Goal: Communication & Community: Participate in discussion

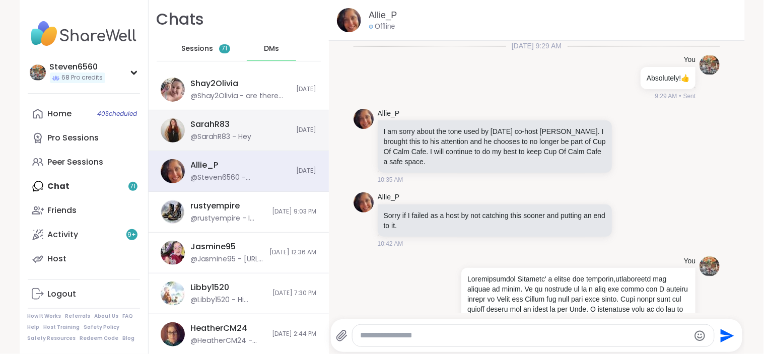
scroll to position [7425, 0]
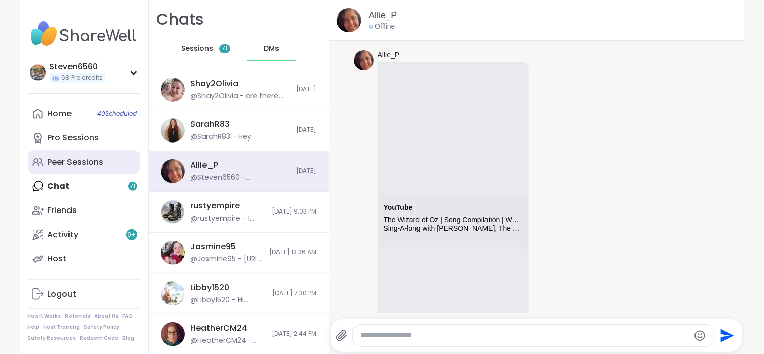
click at [77, 160] on div "Peer Sessions" at bounding box center [76, 162] width 56 height 11
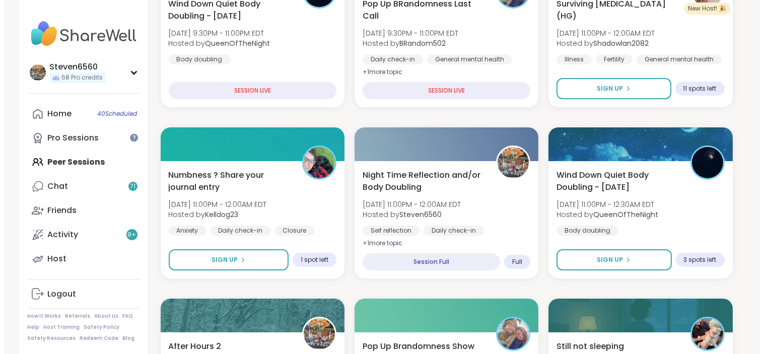
scroll to position [261, 0]
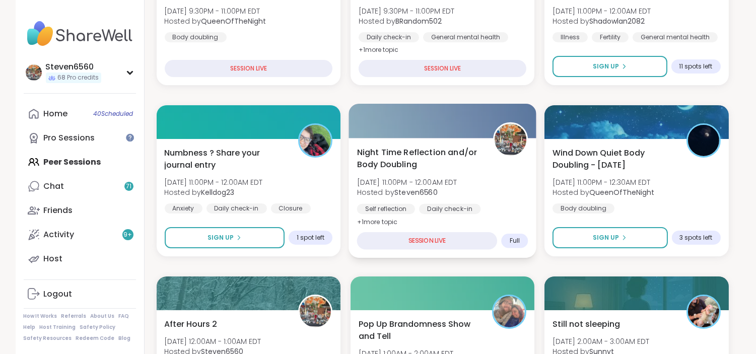
click at [474, 211] on div "Daily check-in" at bounding box center [449, 209] width 61 height 10
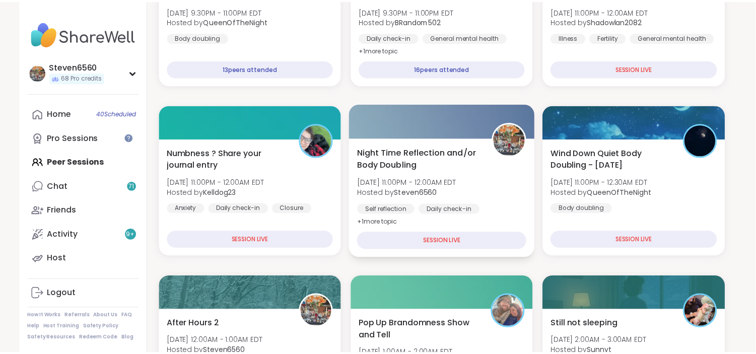
scroll to position [285, 0]
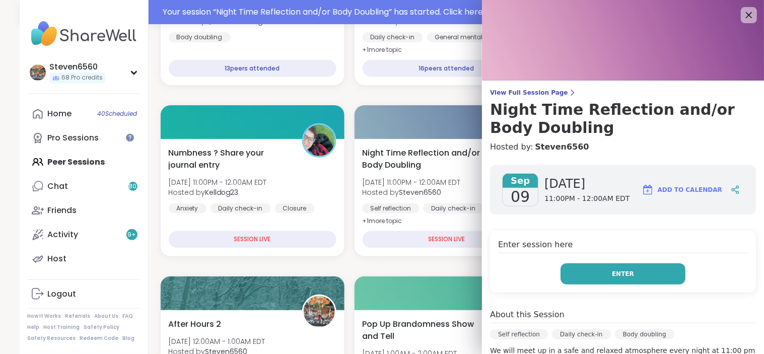
click at [579, 264] on button "Enter" at bounding box center [622, 273] width 125 height 21
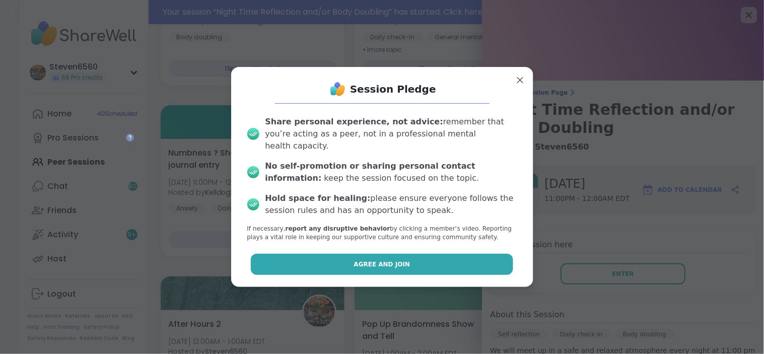
click at [386, 260] on span "Agree and Join" at bounding box center [382, 264] width 56 height 9
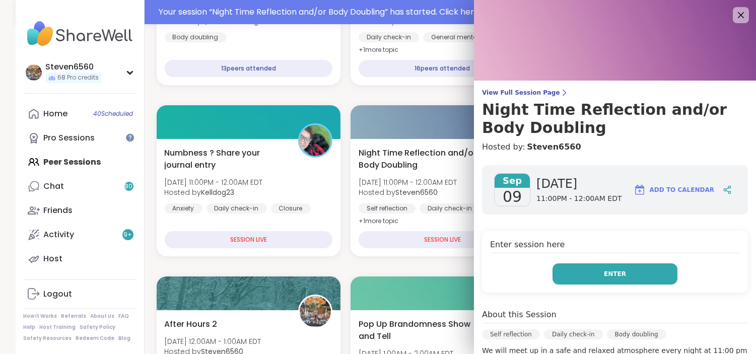
click at [592, 272] on button "Enter" at bounding box center [614, 273] width 125 height 21
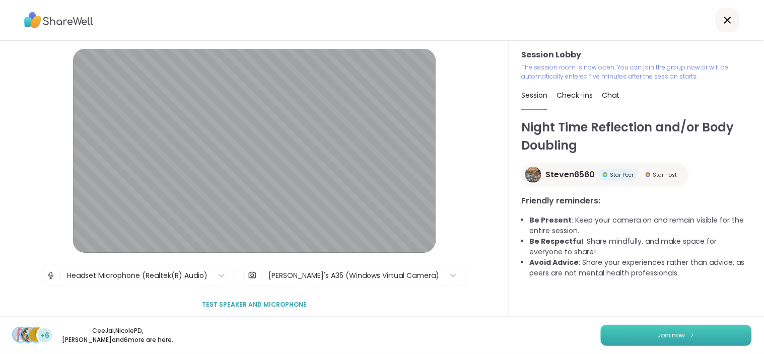
click at [661, 336] on span "Join now" at bounding box center [672, 335] width 28 height 9
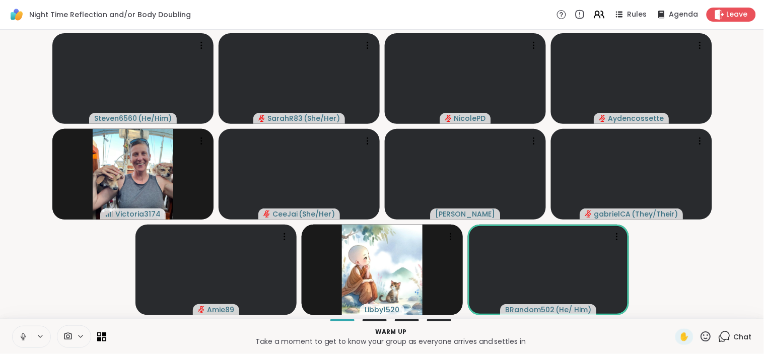
click at [82, 333] on icon at bounding box center [81, 336] width 8 height 9
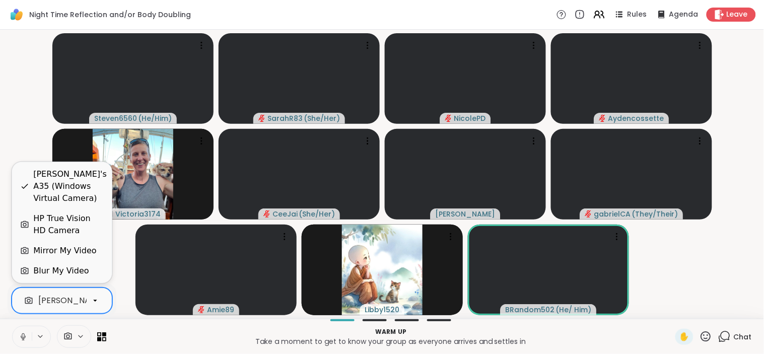
scroll to position [0, 96]
click at [84, 299] on div "[PERSON_NAME]'s A35 (Windows Virtual Camera)" at bounding box center [41, 301] width 197 height 12
click at [64, 217] on div "HP True Vision HD Camera" at bounding box center [68, 225] width 70 height 24
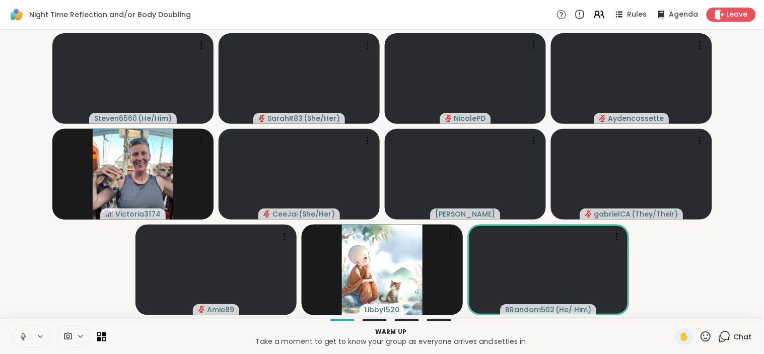
click at [724, 333] on div "Chat" at bounding box center [735, 337] width 34 height 16
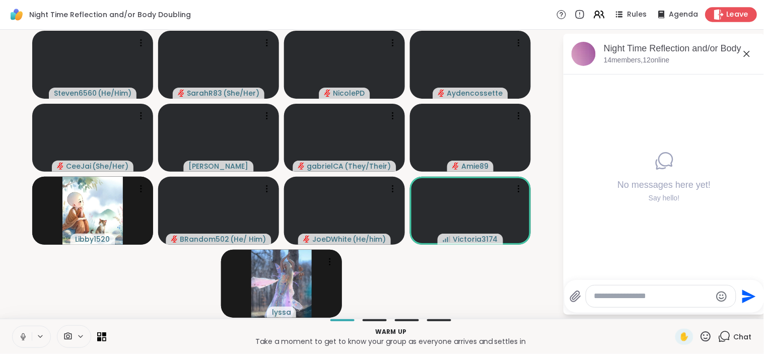
click at [727, 15] on span "Leave" at bounding box center [738, 15] width 22 height 11
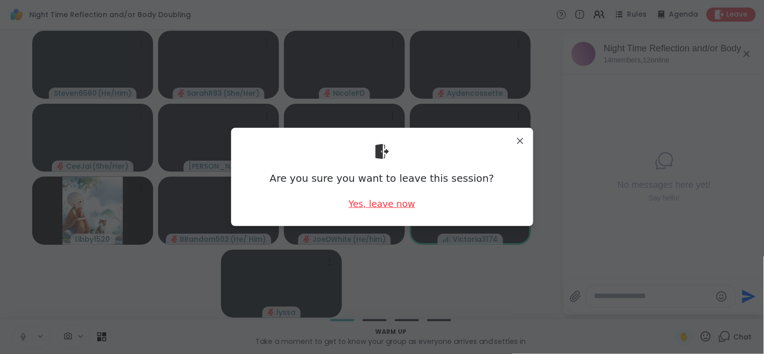
click at [395, 198] on div "Yes, leave now" at bounding box center [381, 203] width 66 height 13
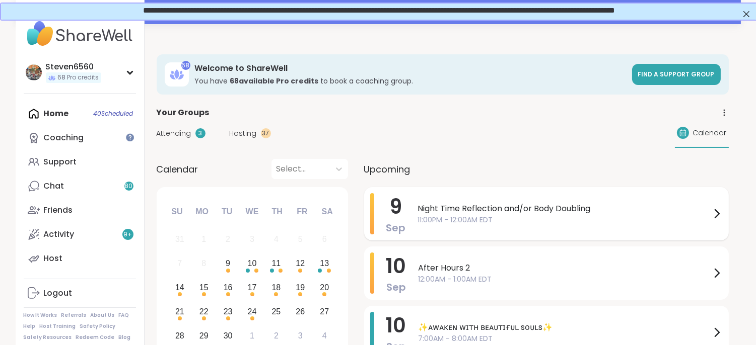
click at [423, 207] on span "Night Time Reflection and/or Body Doubling" at bounding box center [564, 209] width 293 height 12
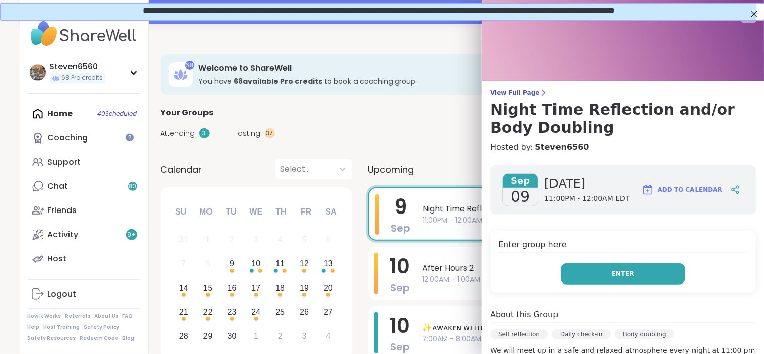
click at [574, 263] on button "Enter" at bounding box center [622, 273] width 125 height 21
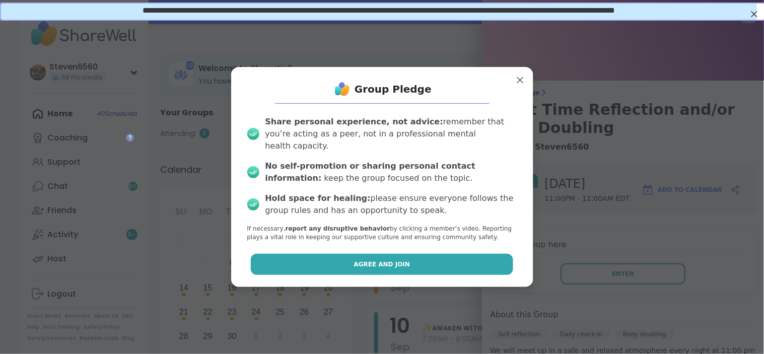
click at [479, 259] on button "Agree and Join" at bounding box center [382, 264] width 262 height 21
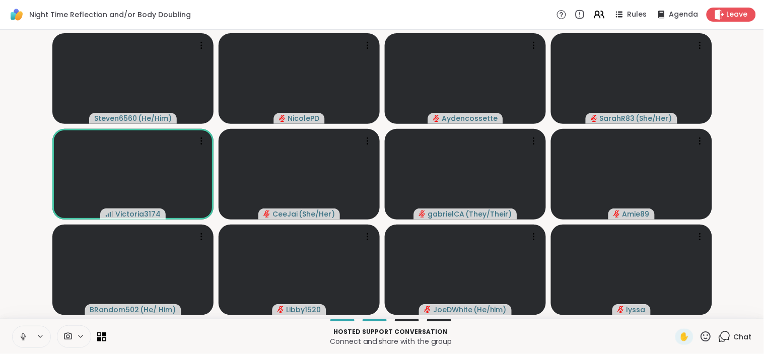
click at [194, 343] on p "Connect and share with the group" at bounding box center [390, 341] width 557 height 10
click at [66, 333] on icon at bounding box center [67, 337] width 9 height 10
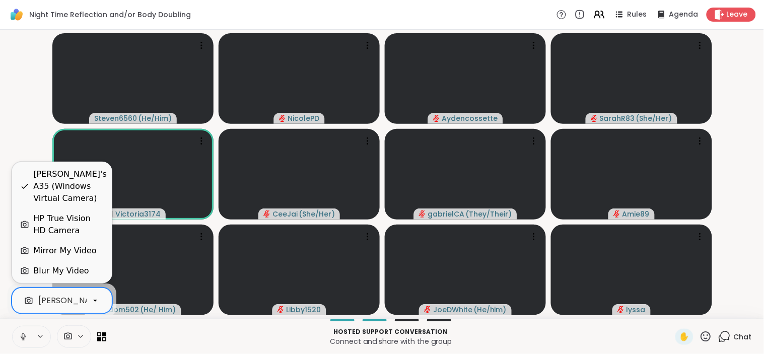
click at [47, 297] on div "[PERSON_NAME]'s A35 (Windows Virtual Camera)" at bounding box center [136, 301] width 197 height 12
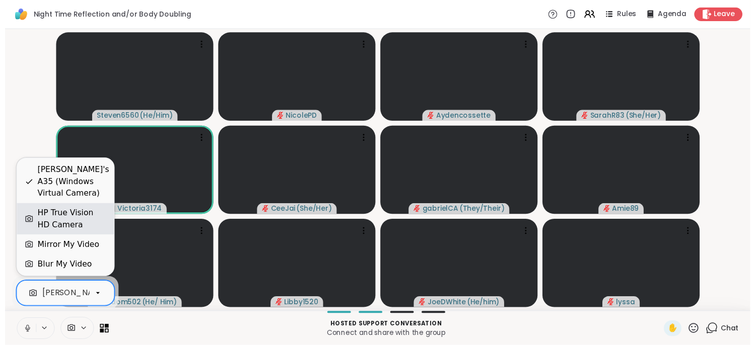
scroll to position [0, 96]
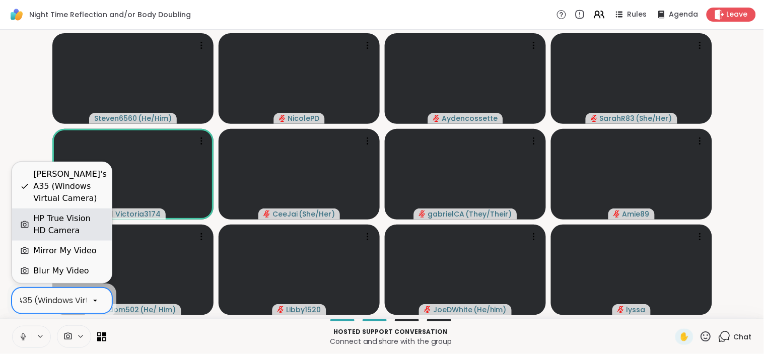
click at [35, 220] on div "HP True Vision HD Camera" at bounding box center [68, 225] width 70 height 24
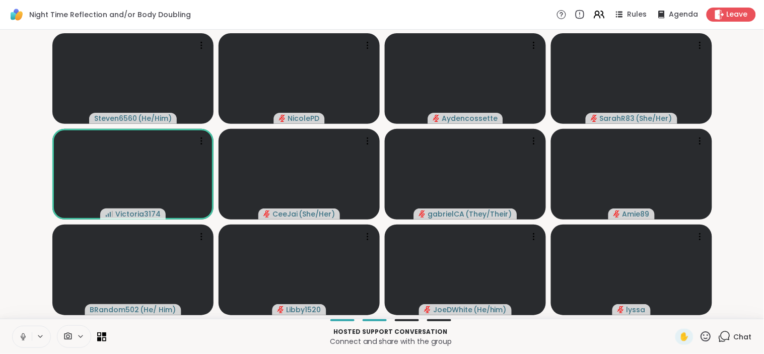
click at [35, 220] on video-player-container "Steven6560 ( He/Him ) NicolePD Aydencossette SarahR83 ( She/Her ) Victoria3174 …" at bounding box center [382, 174] width 752 height 281
click at [755, 310] on html "Night Time Reflection and/or Body Doubling Rules Agenda Leave Steven6560 ( He/H…" at bounding box center [382, 177] width 764 height 354
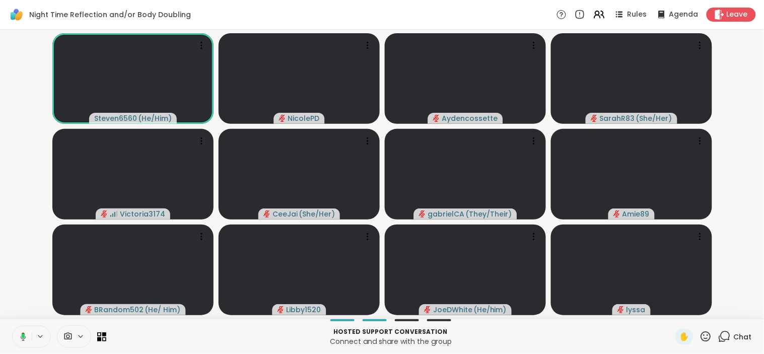
click at [748, 63] on video-player-container "Steven6560 ( He/Him ) NicolePD Aydencossette SarahR83 ( She/Her ) Victoria3174 …" at bounding box center [382, 174] width 752 height 281
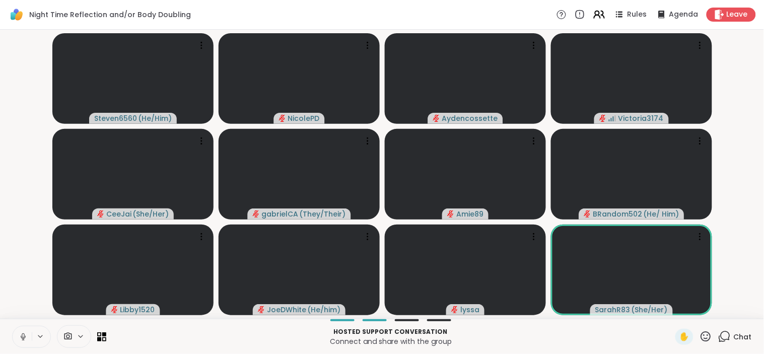
click at [601, 15] on icon at bounding box center [602, 14] width 3 height 7
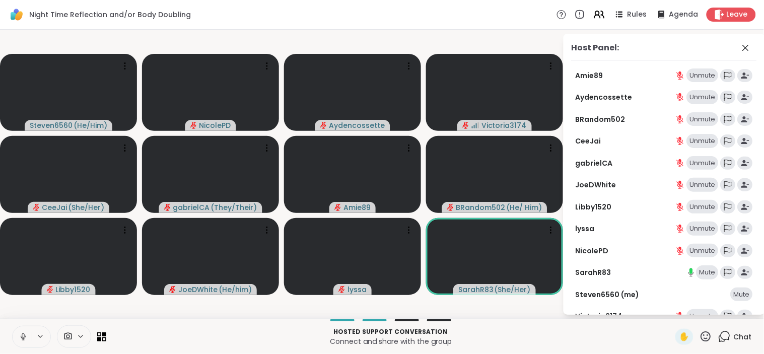
click at [700, 273] on div "Mute" at bounding box center [707, 272] width 22 height 14
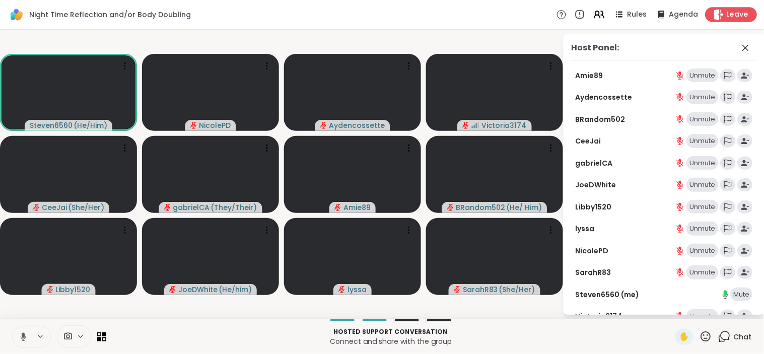
click at [727, 16] on span "Leave" at bounding box center [738, 15] width 22 height 11
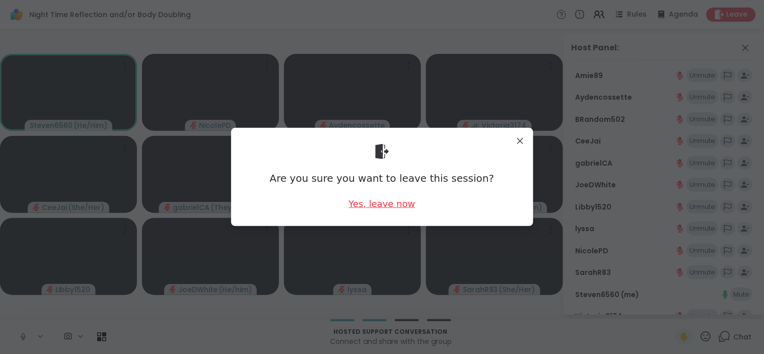
click at [383, 202] on div "Yes, leave now" at bounding box center [381, 203] width 66 height 13
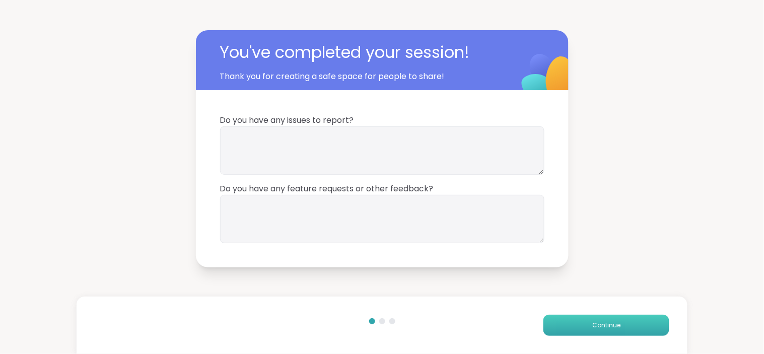
click at [604, 319] on button "Continue" at bounding box center [606, 325] width 126 height 21
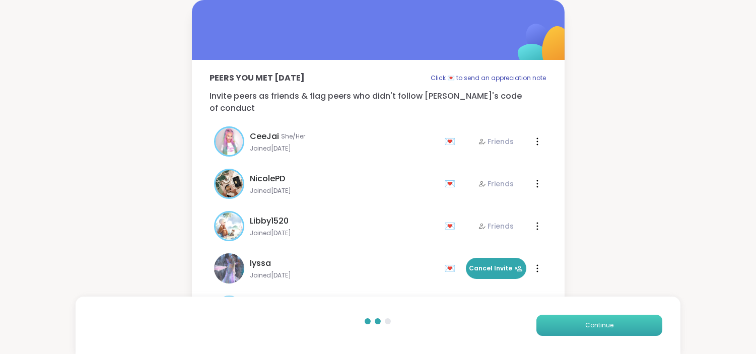
click at [623, 323] on button "Continue" at bounding box center [599, 325] width 126 height 21
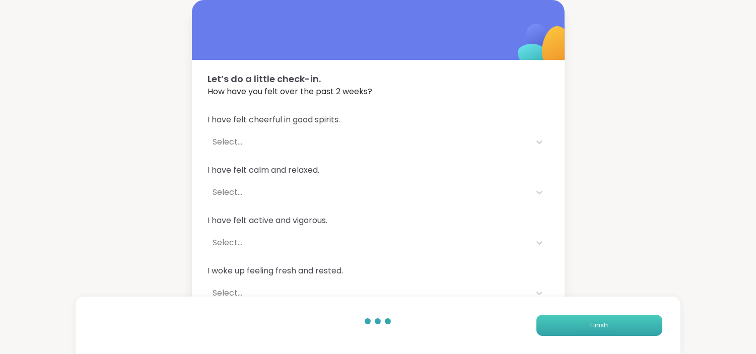
click at [623, 323] on button "Finish" at bounding box center [599, 325] width 126 height 21
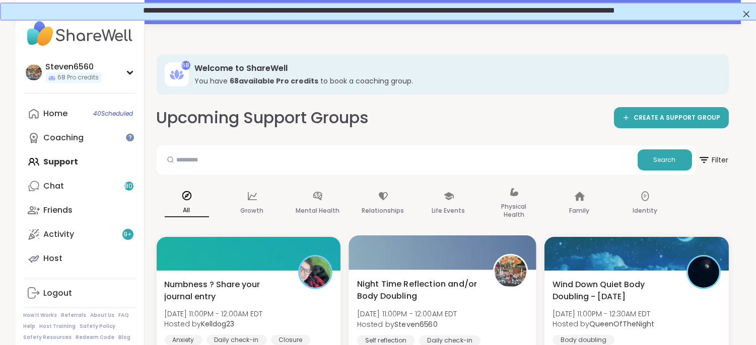
click at [457, 288] on span "Night Time Reflection and/or Body Doubling" at bounding box center [419, 290] width 125 height 25
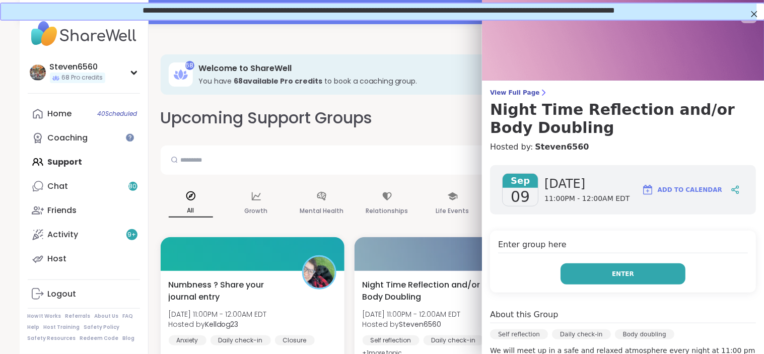
click at [592, 271] on button "Enter" at bounding box center [622, 273] width 125 height 21
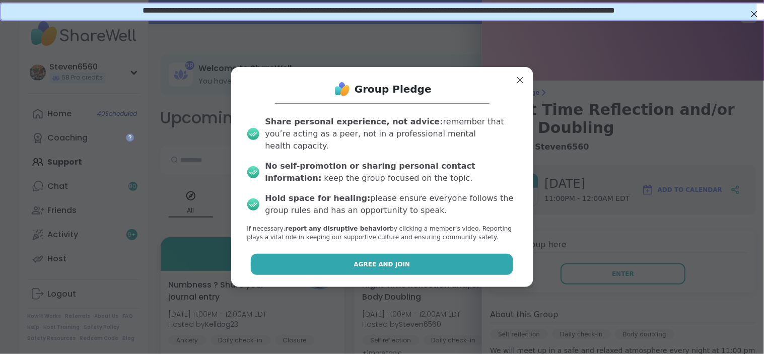
click at [400, 258] on button "Agree and Join" at bounding box center [382, 264] width 262 height 21
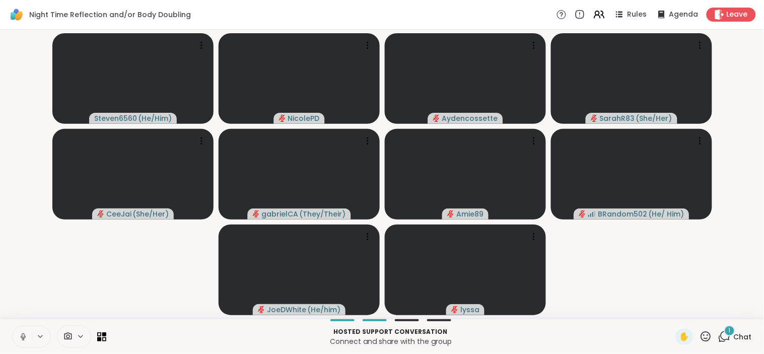
click at [727, 332] on div "1" at bounding box center [729, 330] width 11 height 11
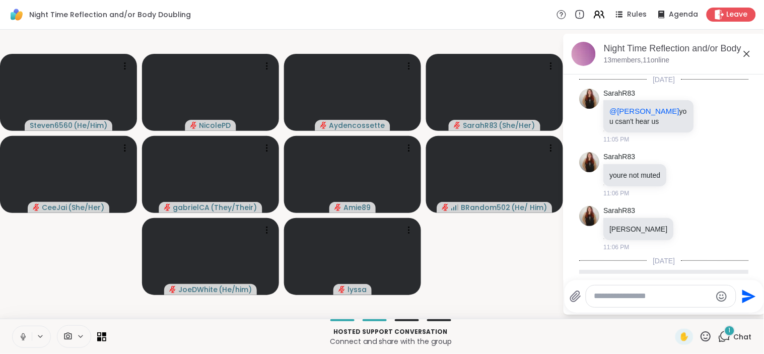
scroll to position [69, 0]
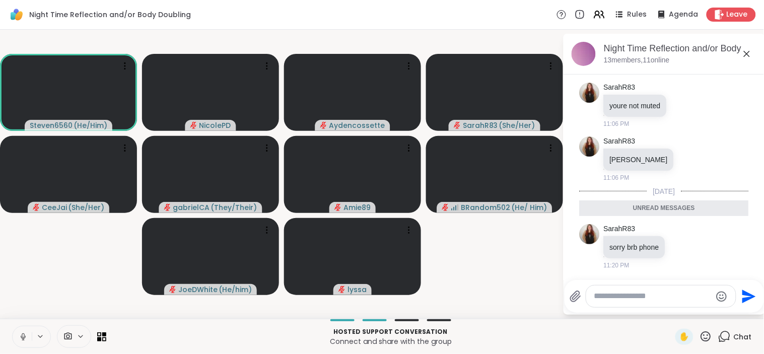
click at [81, 330] on div at bounding box center [74, 336] width 34 height 23
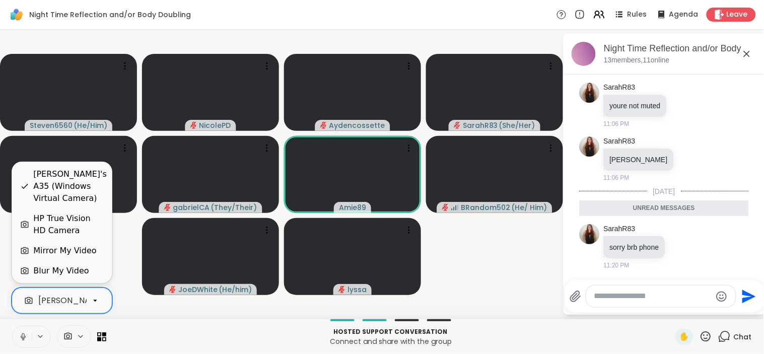
scroll to position [0, 96]
click at [91, 301] on icon at bounding box center [95, 300] width 9 height 9
click at [81, 219] on div "HP True Vision HD Camera" at bounding box center [68, 225] width 70 height 24
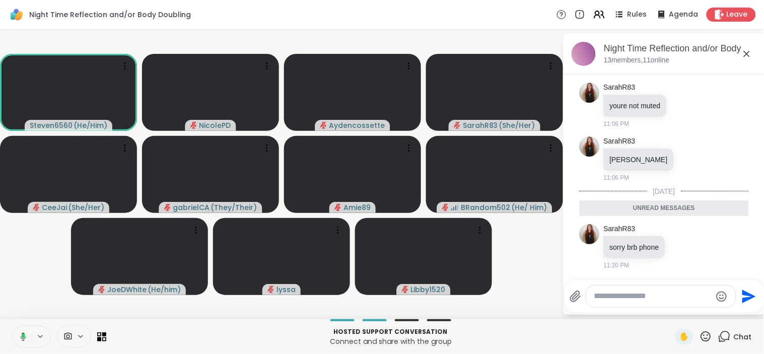
click at [368, 324] on div "Hosted support conversation Connect and share with the group ✋ Chat" at bounding box center [382, 336] width 764 height 35
click at [368, 325] on div "Hosted support conversation Connect and share with the group" at bounding box center [390, 336] width 557 height 23
click at [371, 319] on div at bounding box center [375, 320] width 24 height 2
click at [372, 316] on div "Steven6560 ( He/Him ) NicolePD ✋ Aydencossette SarahR83 ( She/Her ) CeeJai ( Sh…" at bounding box center [382, 174] width 764 height 289
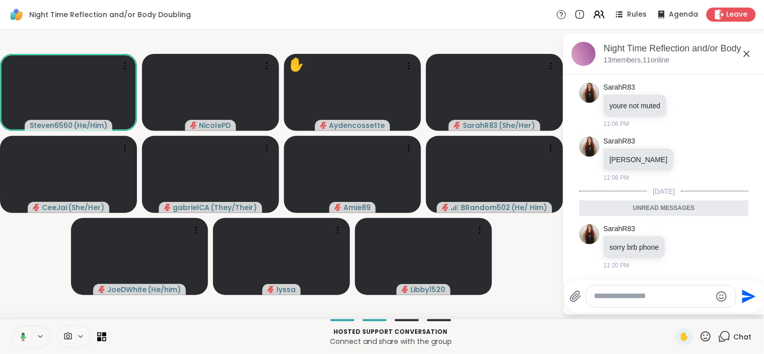
click at [372, 316] on div "Steven6560 ( He/Him ) NicolePD ✋ Aydencossette SarahR83 ( She/Her ) CeeJai ( Sh…" at bounding box center [382, 174] width 764 height 289
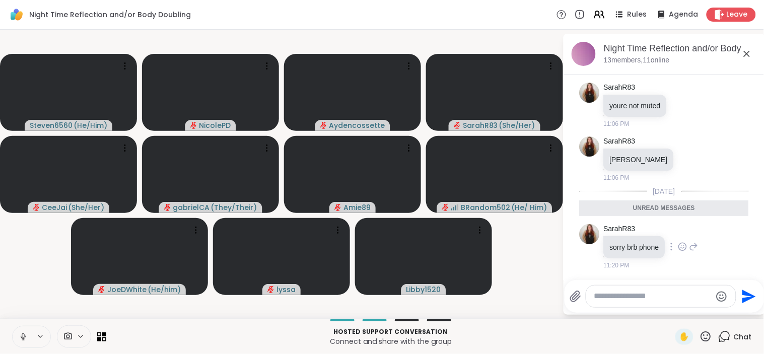
click at [671, 268] on div "SarahR83 sorry brb phone 11:20 PM" at bounding box center [651, 247] width 95 height 46
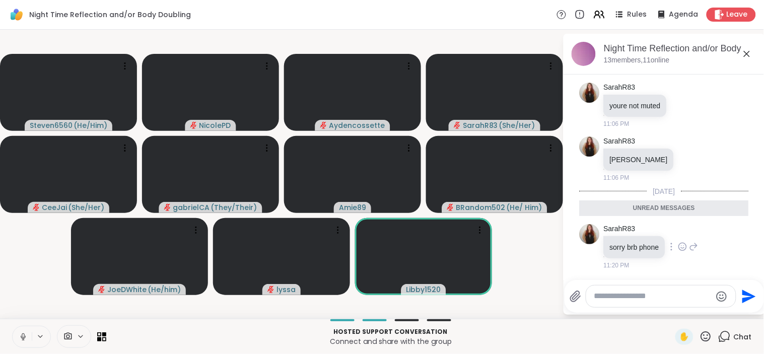
click at [666, 246] on div "sorry brb phone" at bounding box center [635, 247] width 63 height 22
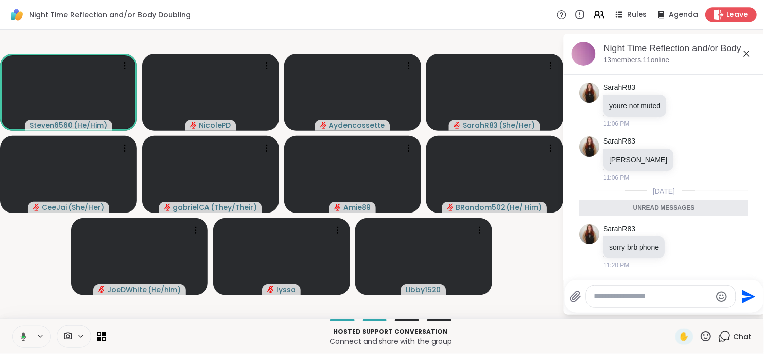
click at [727, 12] on span "Leave" at bounding box center [738, 15] width 22 height 11
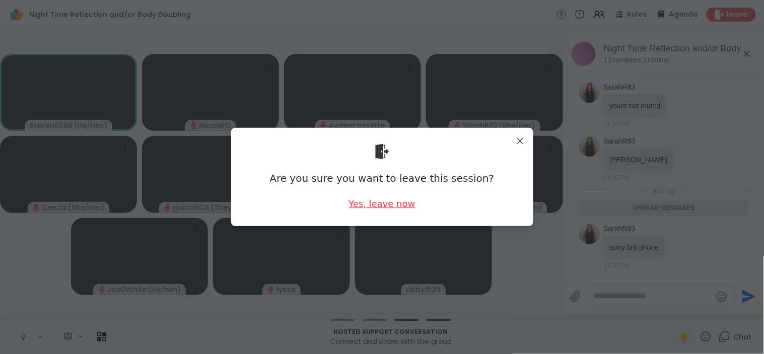
click at [375, 198] on div "Yes, leave now" at bounding box center [381, 203] width 66 height 13
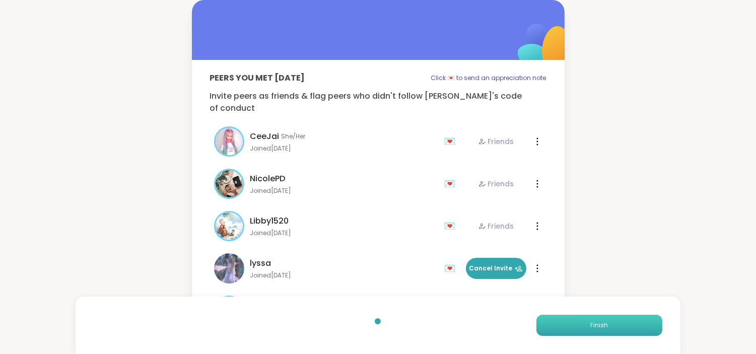
click at [570, 324] on button "Finish" at bounding box center [599, 325] width 126 height 21
